Goal: Find specific page/section: Find specific page/section

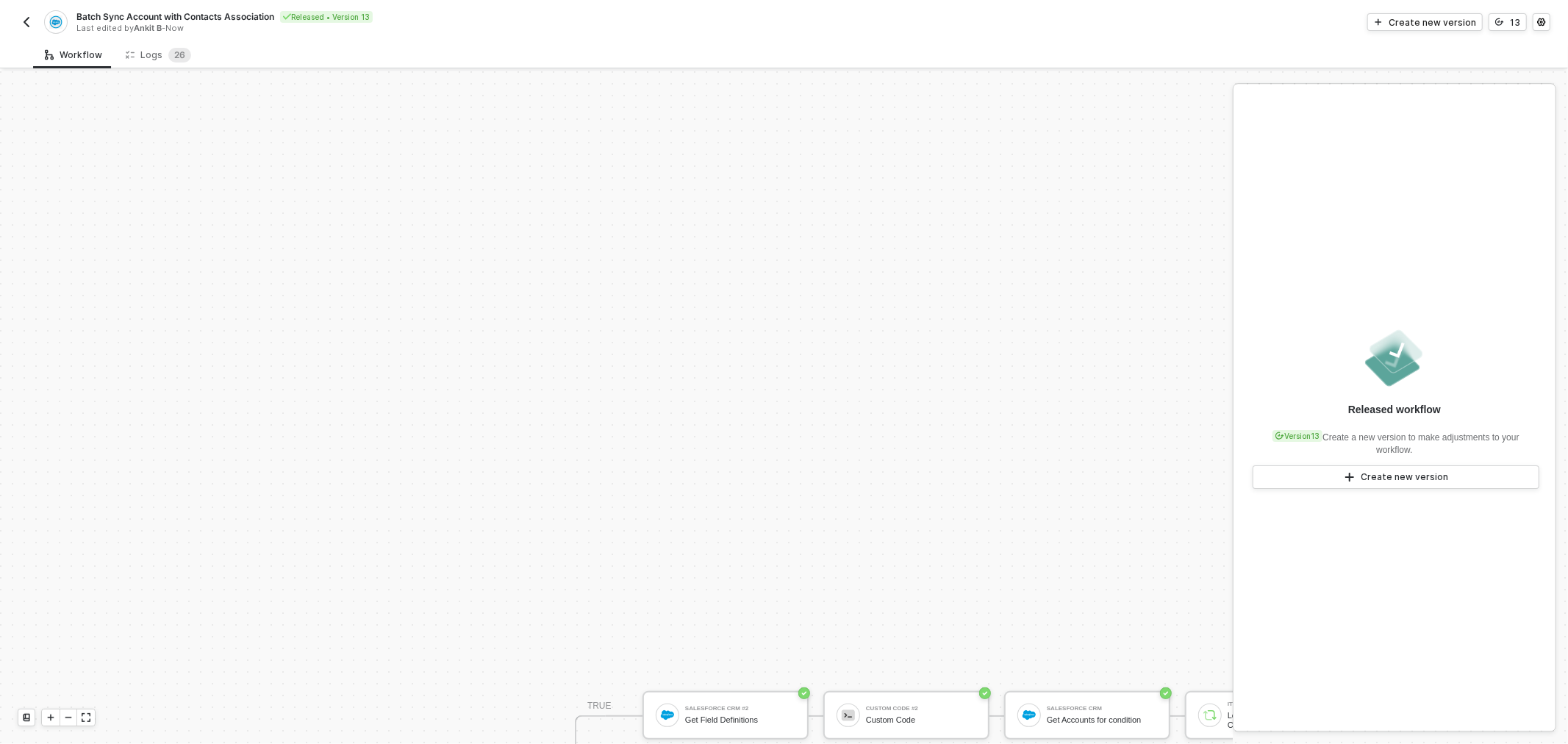
scroll to position [288, 0]
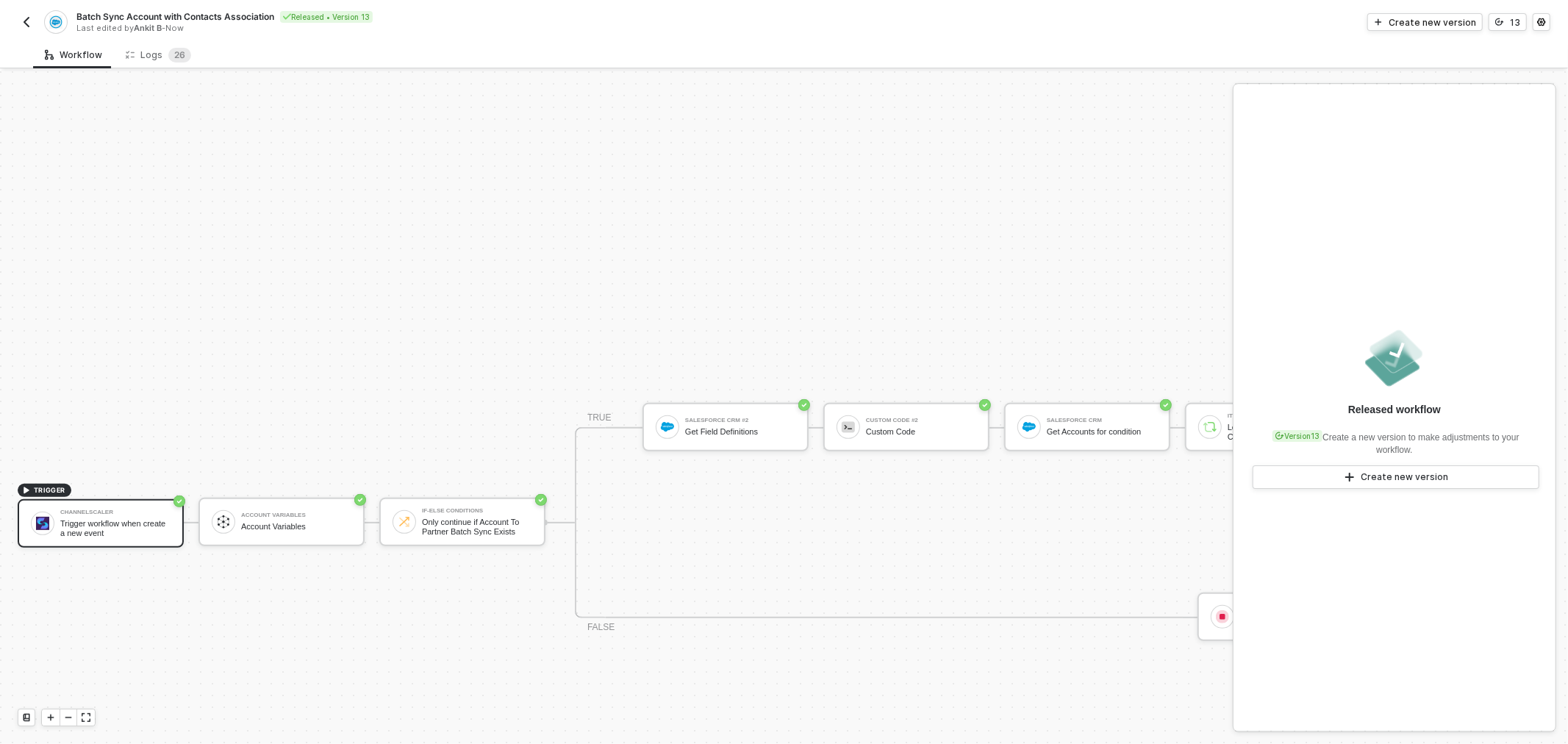
click at [35, 22] on div "Batch Sync Account with Contacts Association Released • Version 13 Last edited …" at bounding box center [401, 22] width 767 height 24
click at [20, 29] on div "Batch Sync Account with Contacts Association Released • Version 13 Last edited …" at bounding box center [784, 20] width 1568 height 41
click at [24, 25] on img "button" at bounding box center [27, 22] width 12 height 12
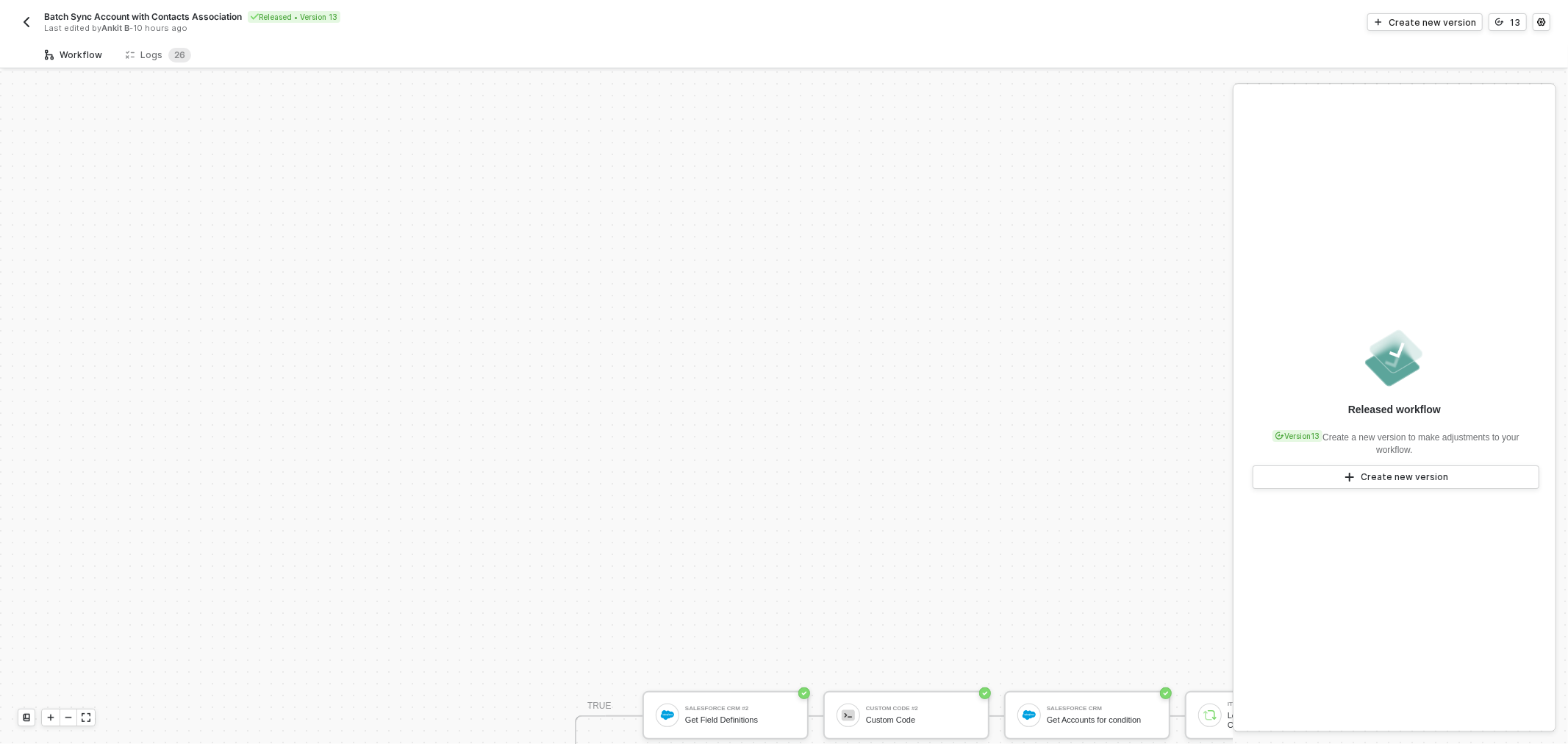
scroll to position [370, 0]
